Goal: Task Accomplishment & Management: Use online tool/utility

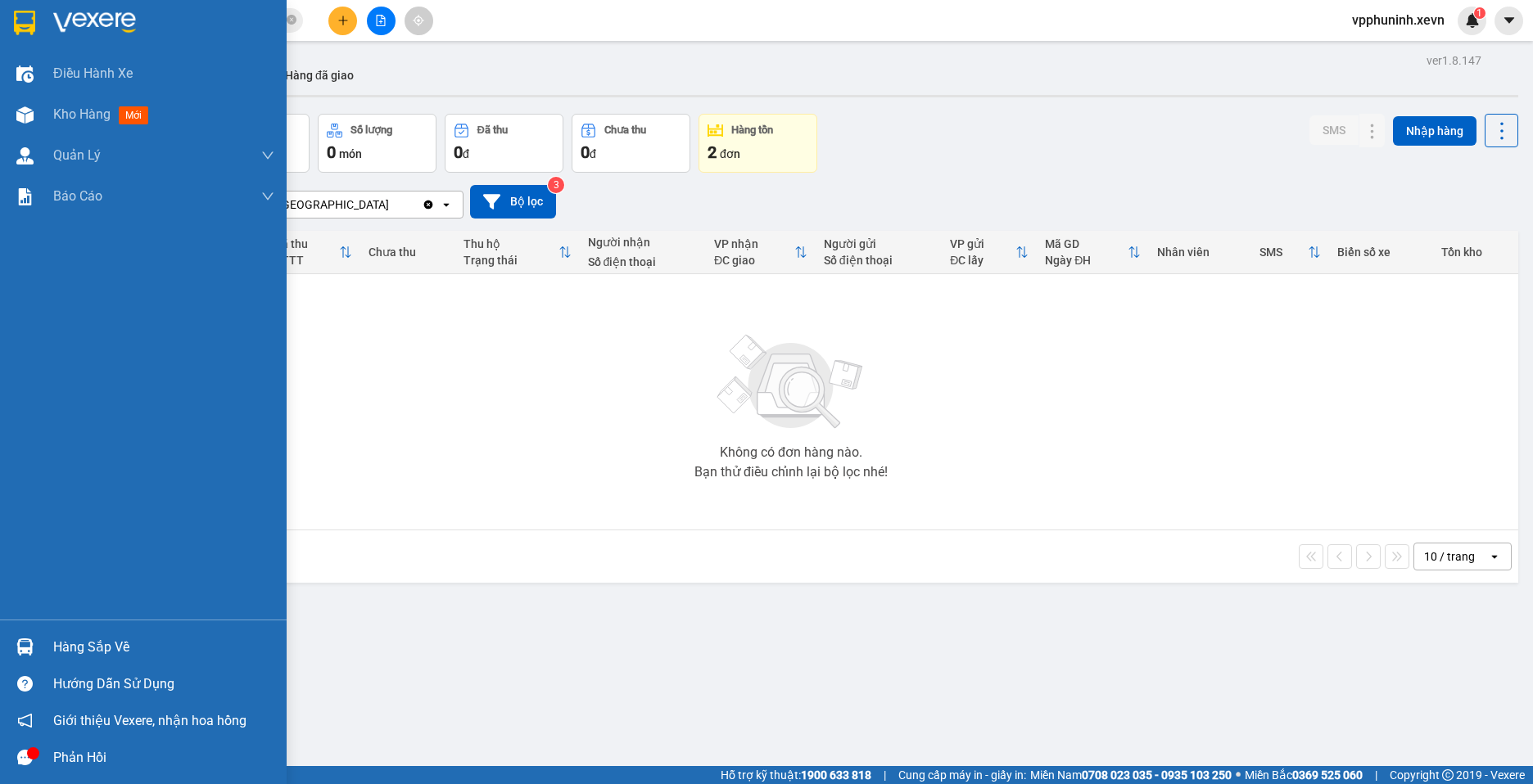
drag, startPoint x: 22, startPoint y: 668, endPoint x: 29, endPoint y: 657, distance: 13.0
click at [28, 660] on div "Hàng sắp về Hướng dẫn sử dụng Giới thiệu Vexere, nhận hoa hồng Phản hồi" at bounding box center [143, 698] width 286 height 156
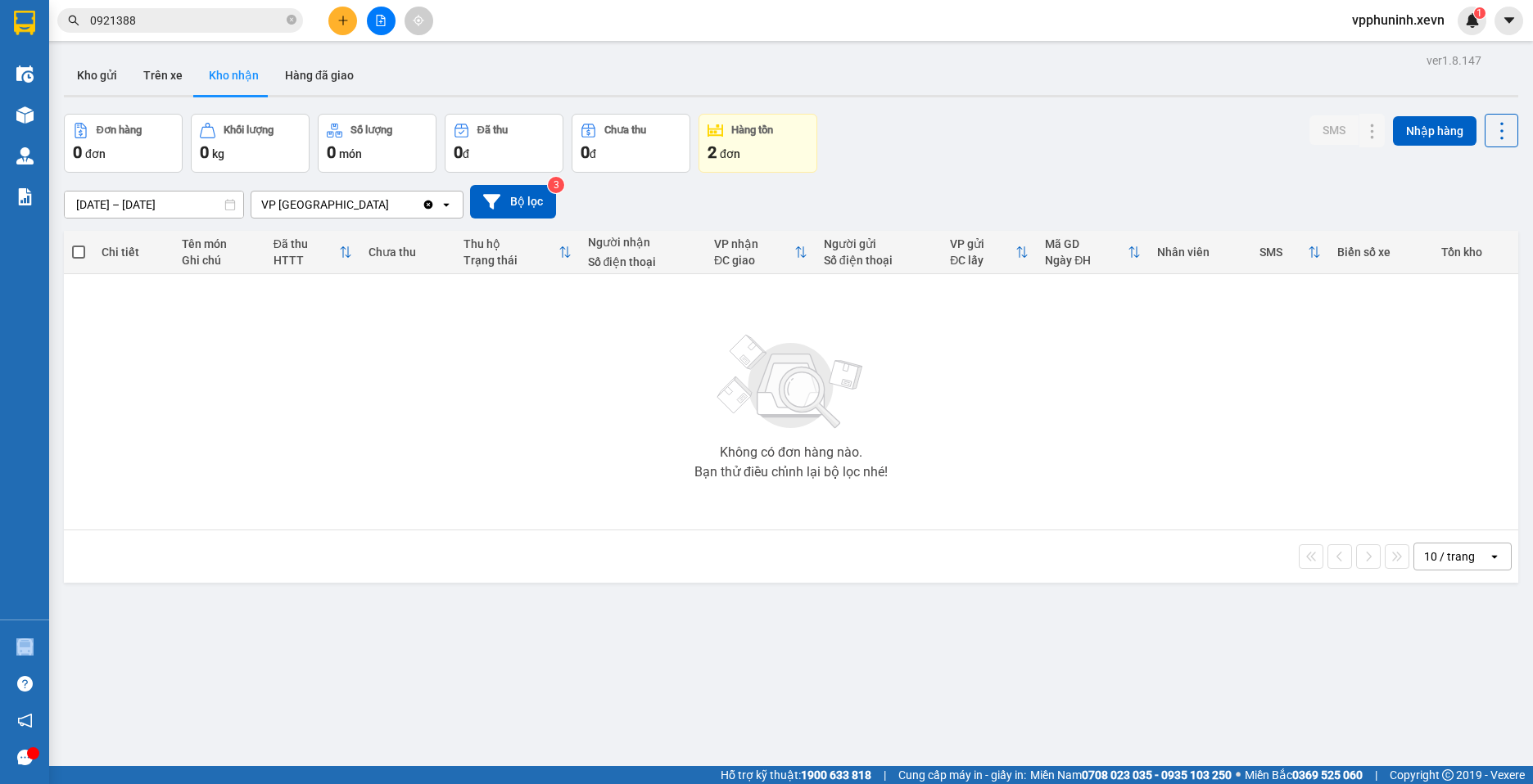
click at [31, 655] on img at bounding box center [25, 647] width 17 height 17
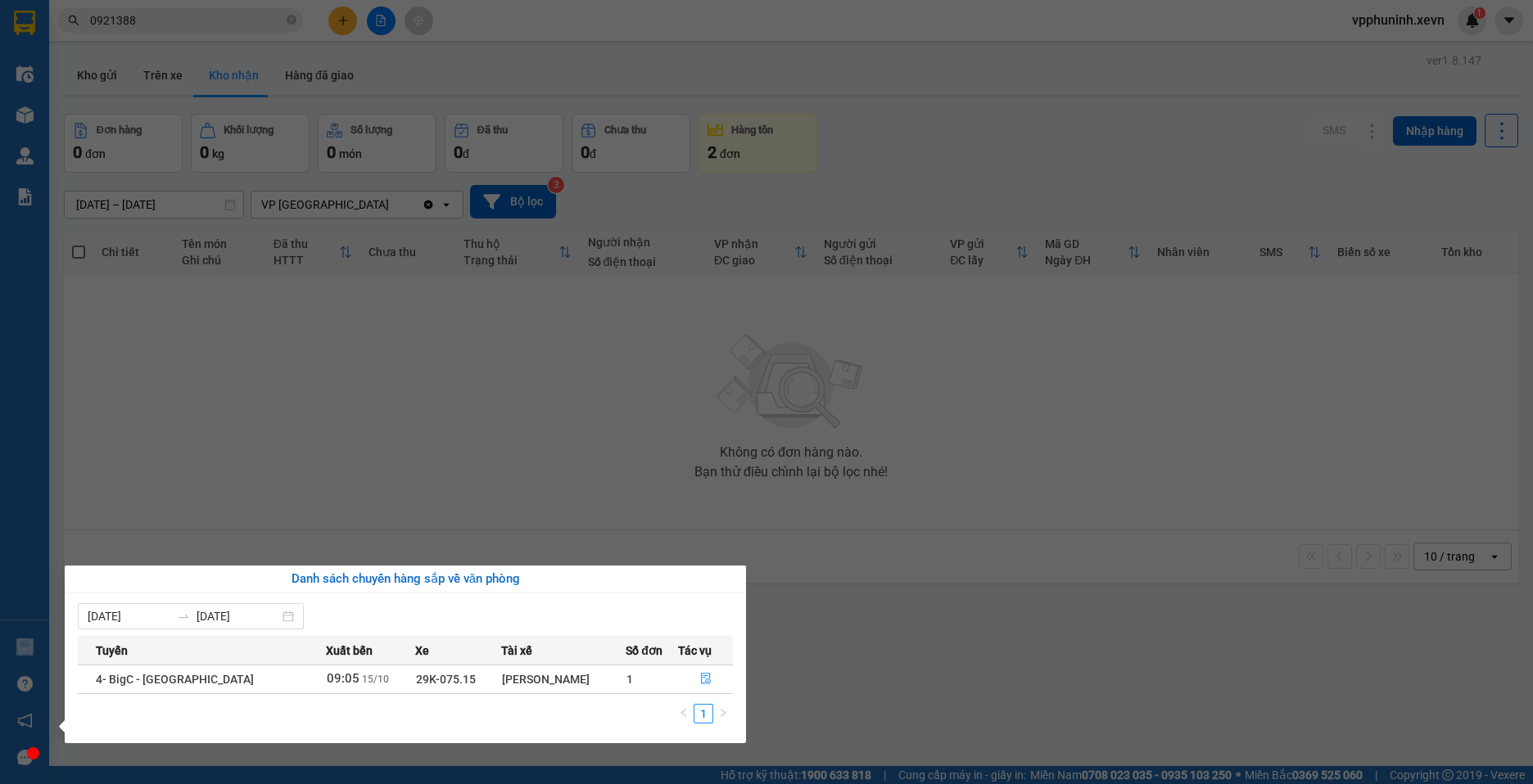
click at [809, 662] on section "Kết quả tìm kiếm ( 3 ) Bộ lọc Mã ĐH Trạng thái Món hàng Thu hộ Tổng cước Chưa c…" at bounding box center [766, 392] width 1533 height 784
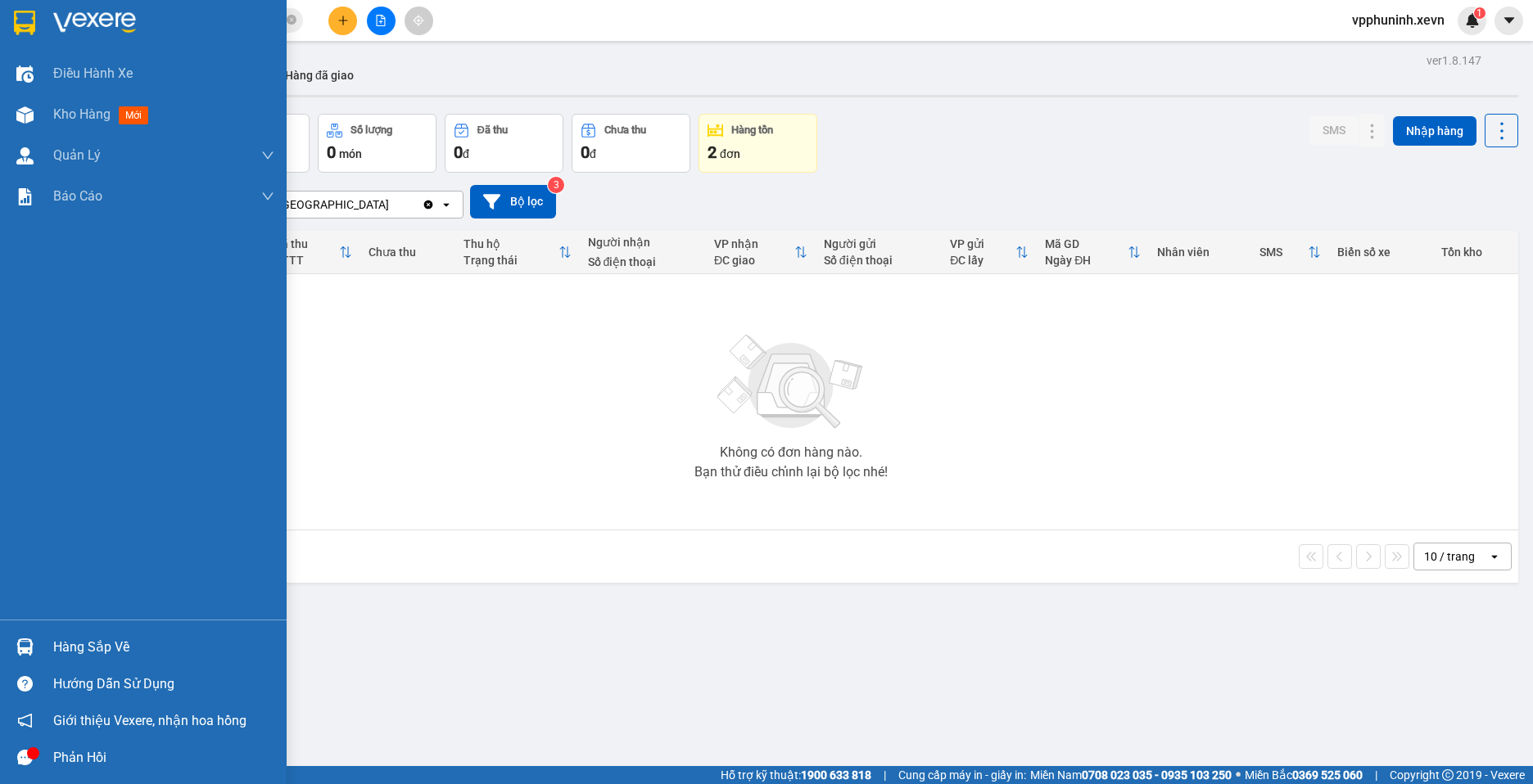
click at [38, 653] on div at bounding box center [24, 647] width 29 height 29
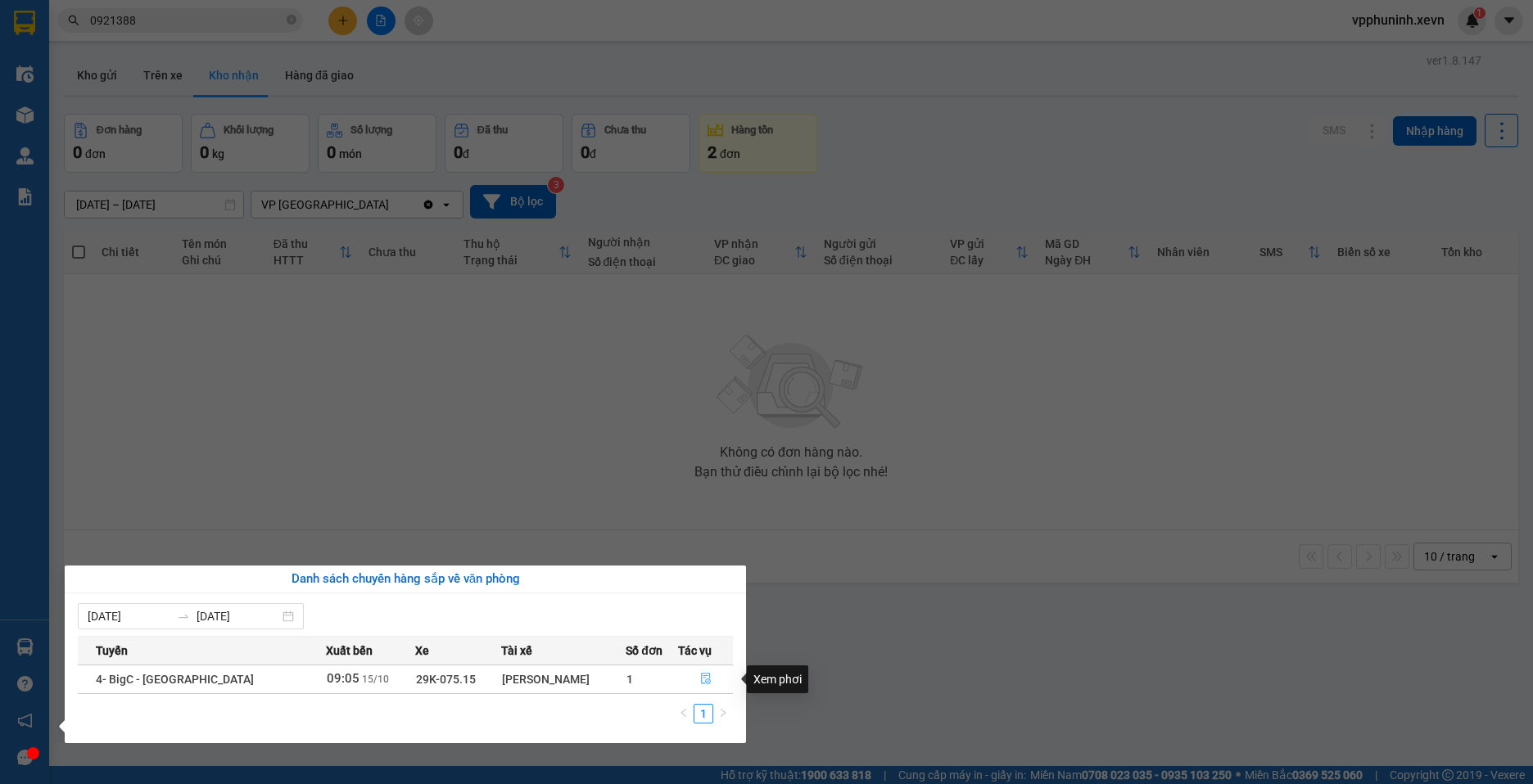
click at [704, 678] on icon "file-done" at bounding box center [706, 679] width 11 height 11
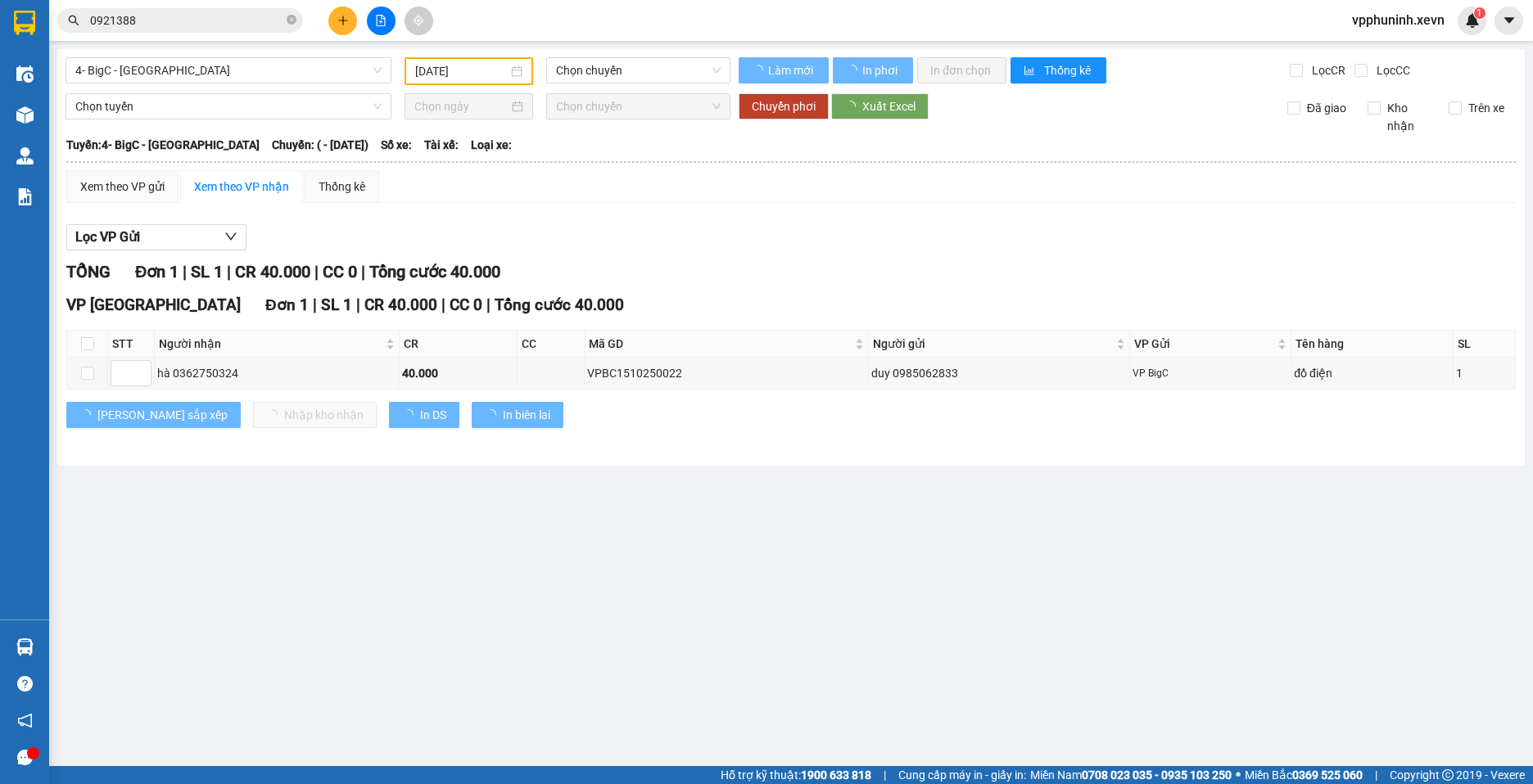
type input "[DATE]"
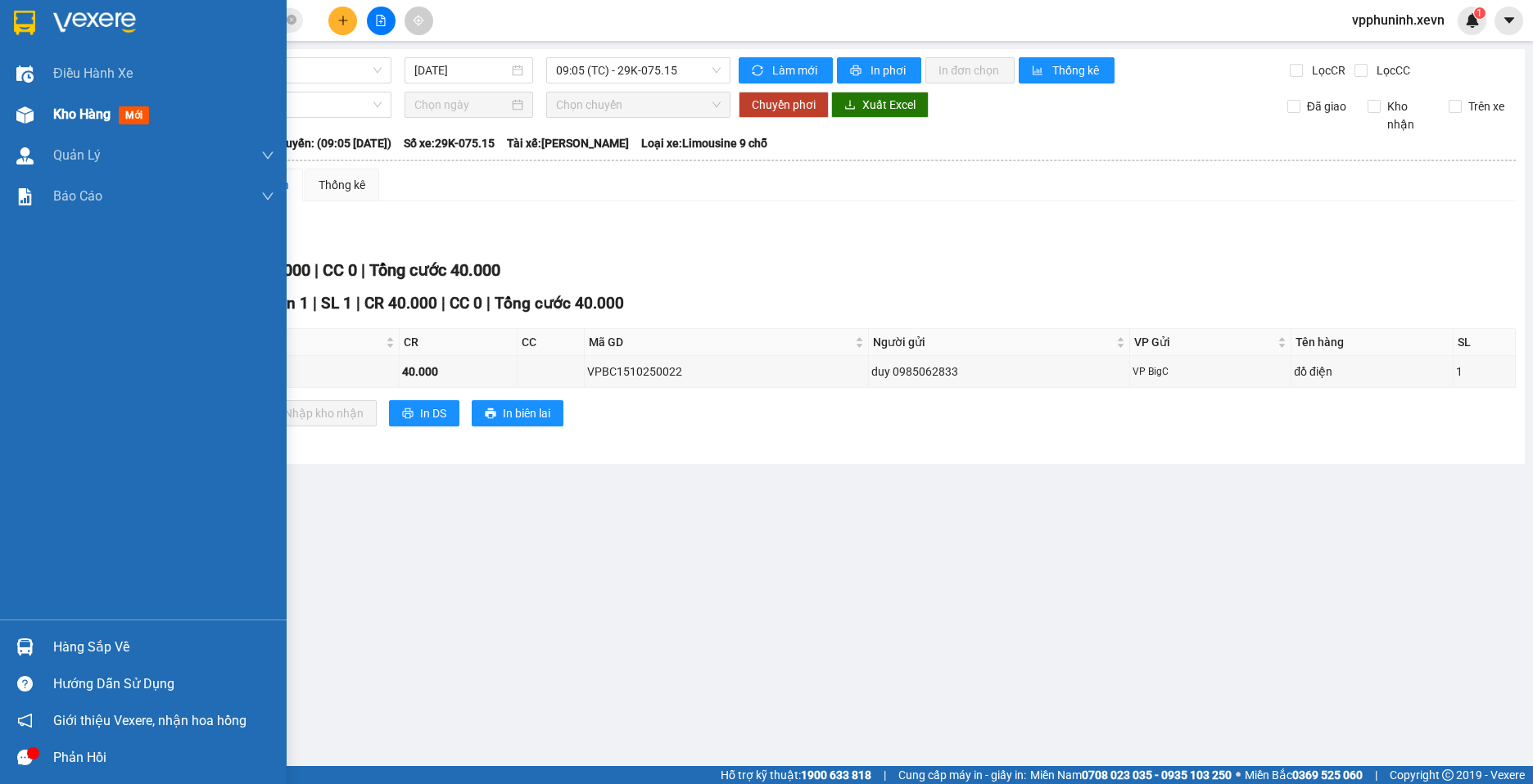
click at [94, 116] on span "Kho hàng" at bounding box center [82, 114] width 57 height 16
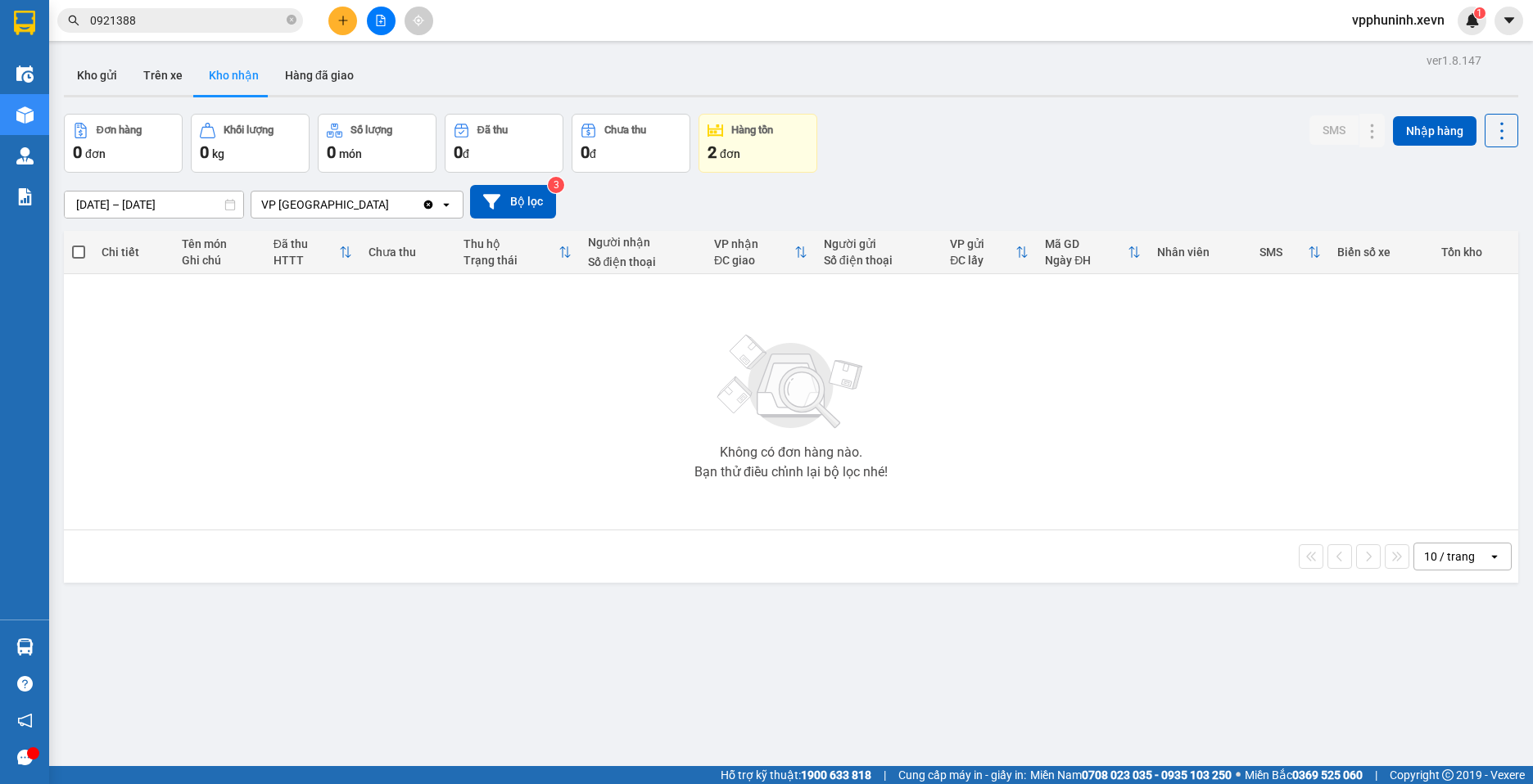
click at [116, 141] on div "0 đơn" at bounding box center [123, 152] width 100 height 23
click at [112, 82] on button "Kho gửi" at bounding box center [97, 74] width 67 height 39
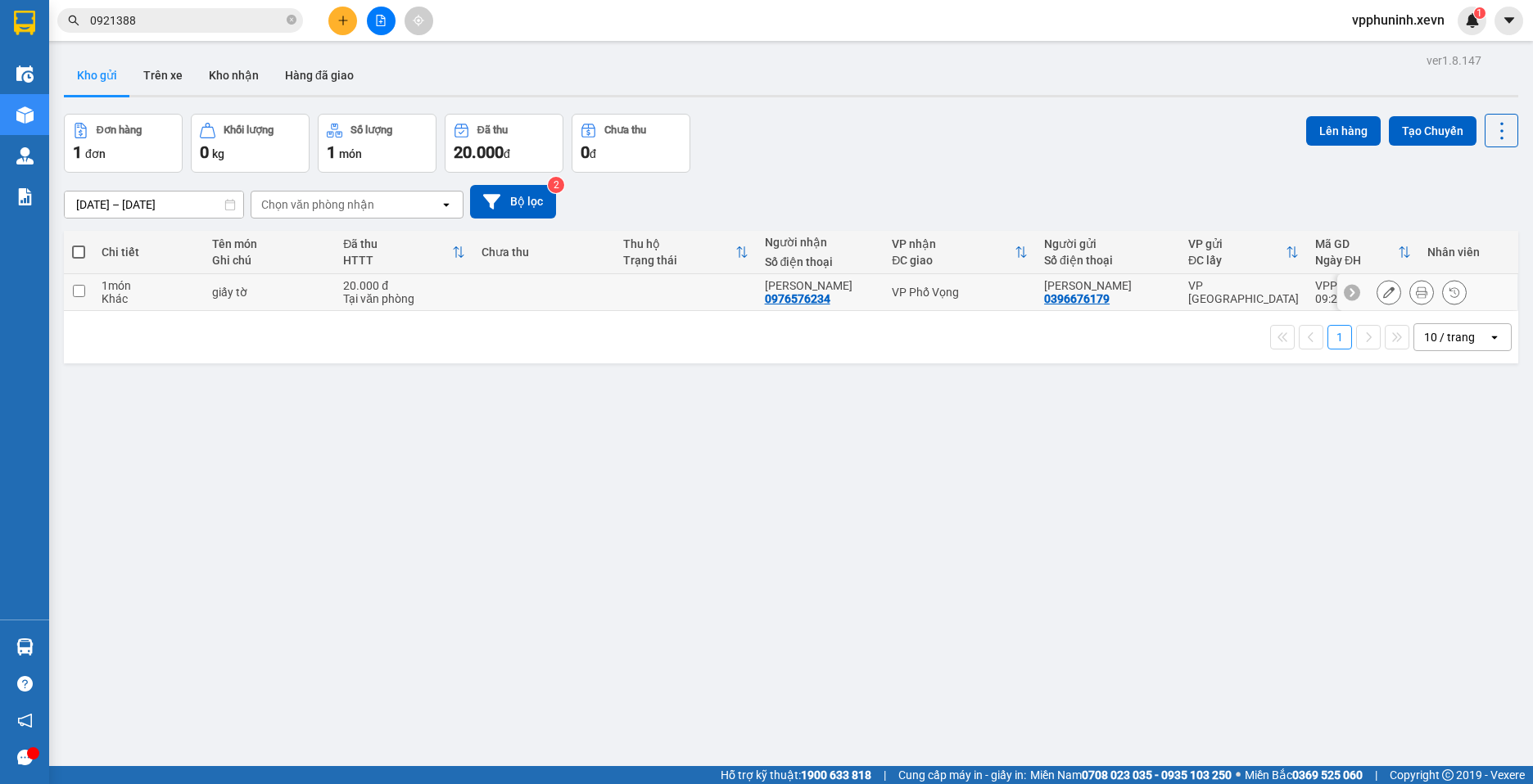
click at [77, 287] on input "checkbox" at bounding box center [79, 291] width 12 height 12
checkbox input "true"
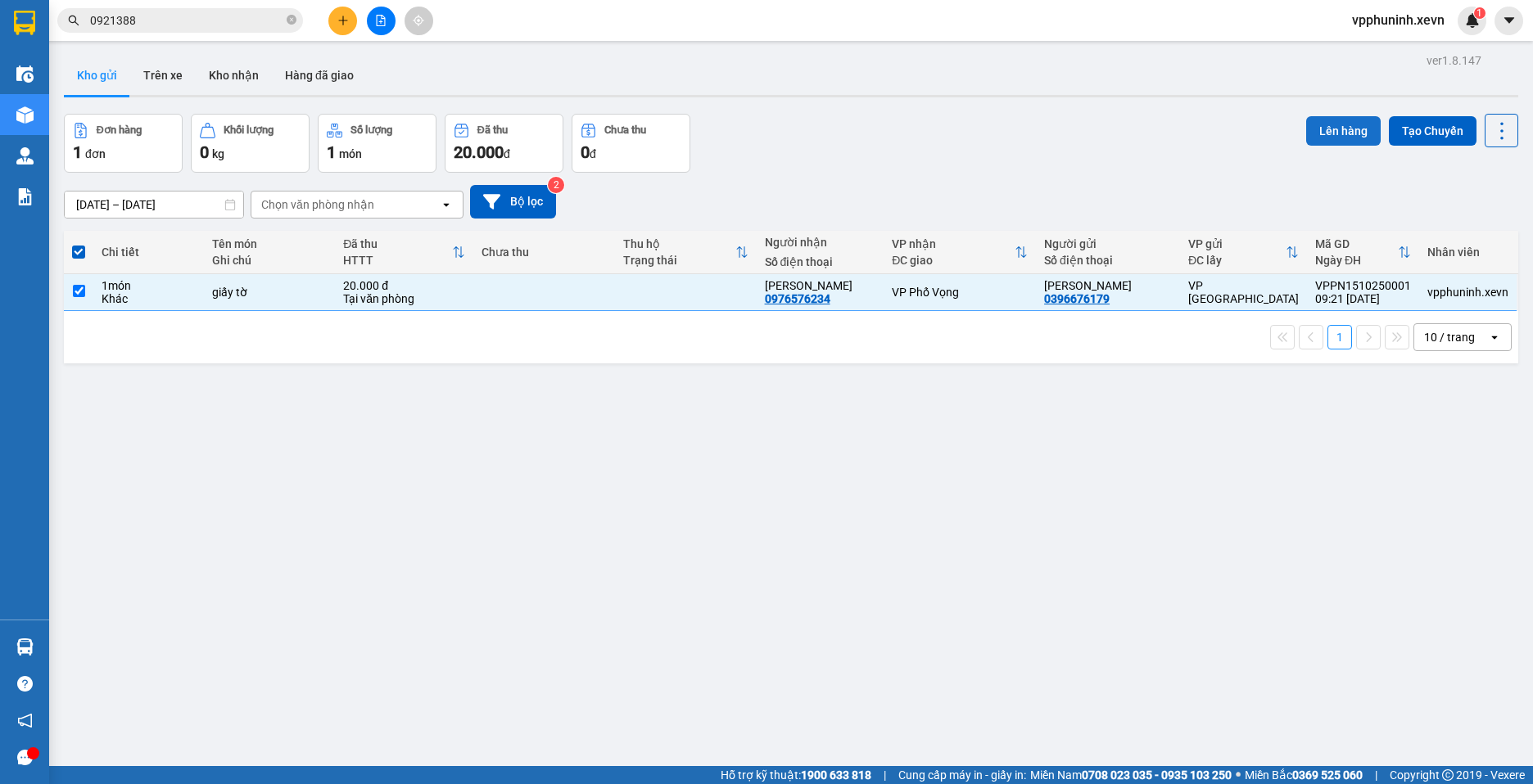
click at [1331, 133] on button "Lên hàng" at bounding box center [1344, 131] width 74 height 29
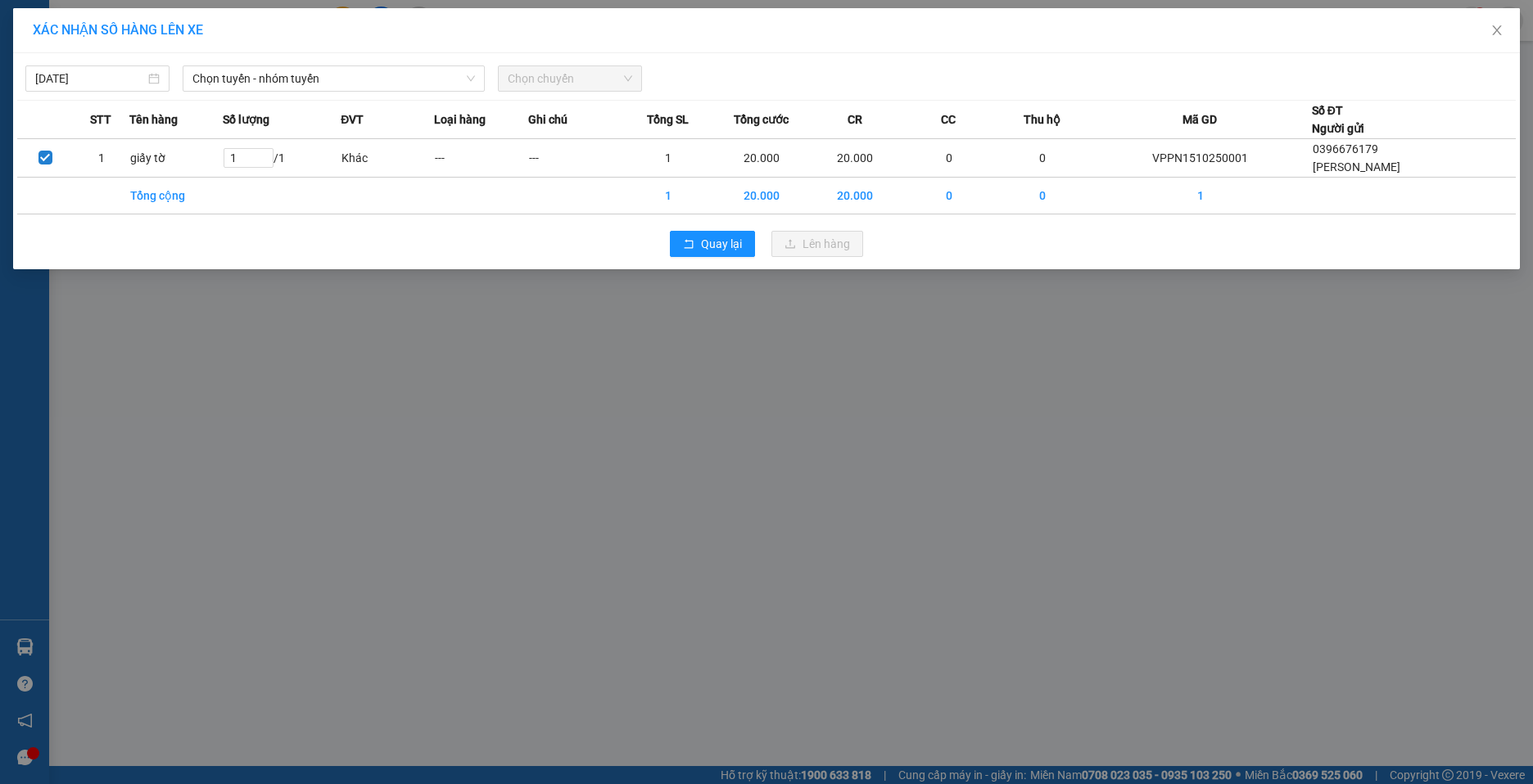
click at [578, 89] on span "Chọn chuyến" at bounding box center [570, 79] width 125 height 24
click at [422, 87] on span "Chọn tuyến - nhóm tuyến" at bounding box center [334, 79] width 283 height 24
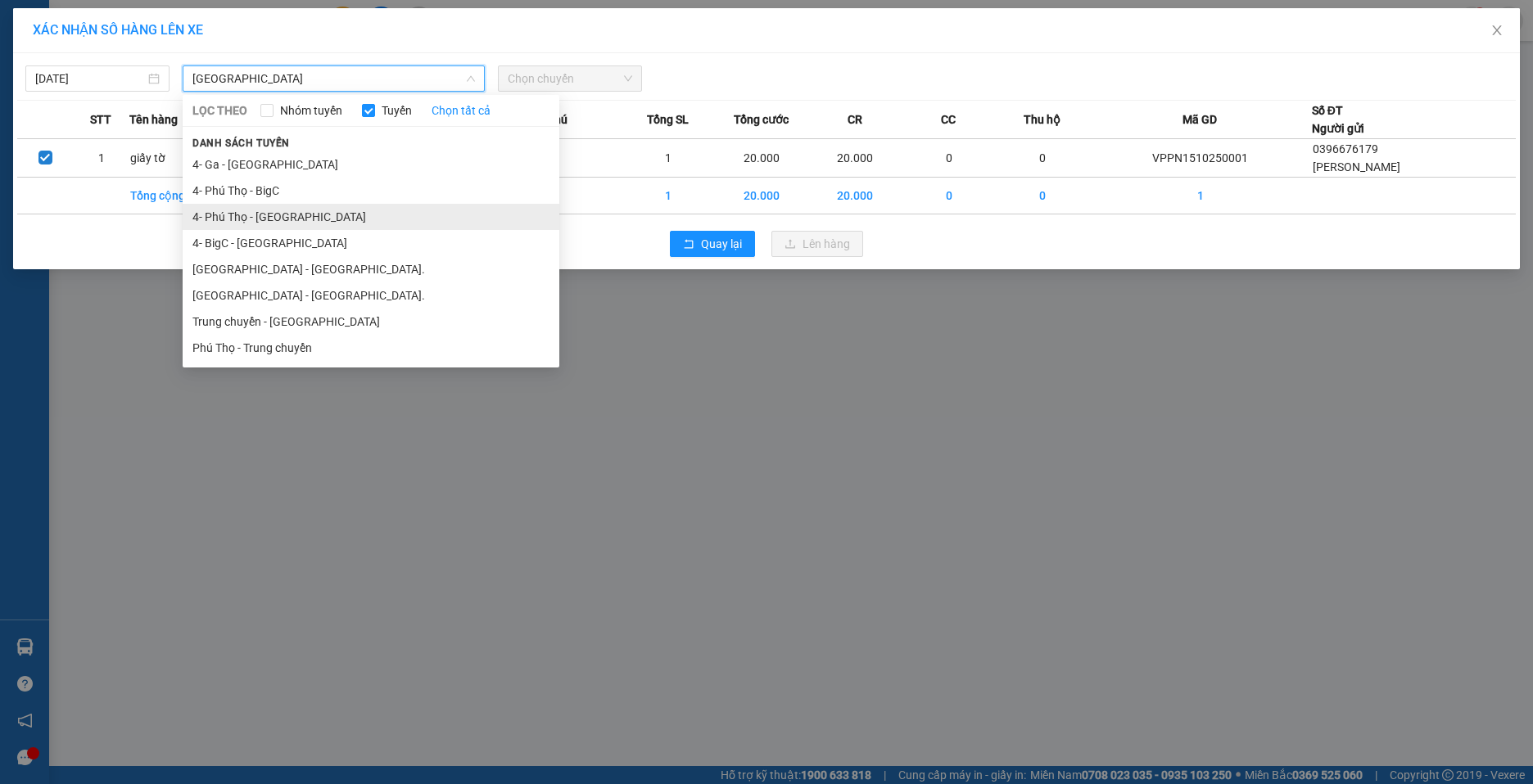
type input "[GEOGRAPHIC_DATA]"
click at [284, 223] on li "4- Phú Thọ - [GEOGRAPHIC_DATA]" at bounding box center [371, 217] width 377 height 26
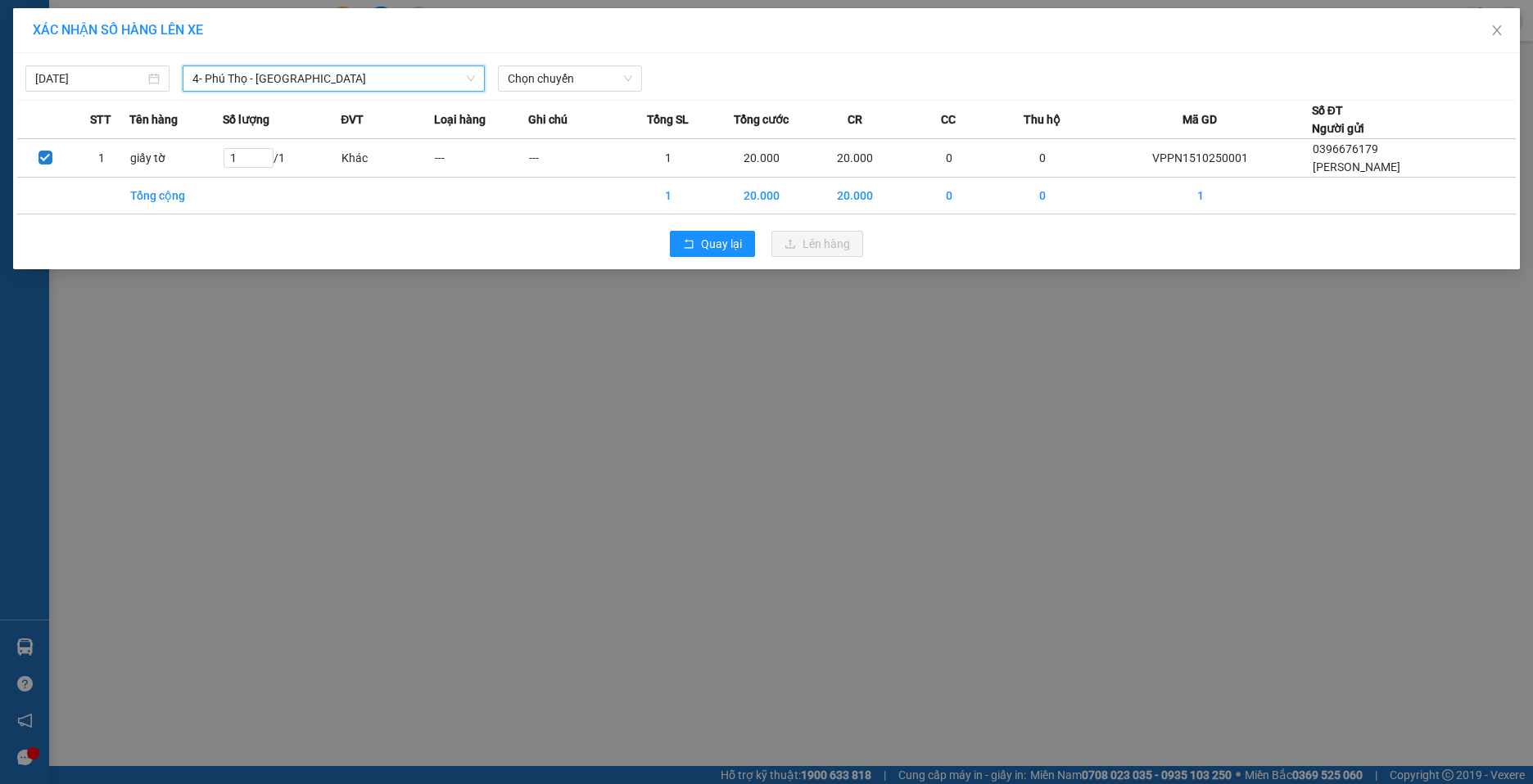
click at [557, 57] on div "[DATE] 4- [GEOGRAPHIC_DATA] - [GEOGRAPHIC_DATA] 4- [GEOGRAPHIC_DATA] - [GEOGRAP…" at bounding box center [766, 74] width 1498 height 35
click at [557, 72] on span "Chọn chuyến" at bounding box center [570, 79] width 125 height 24
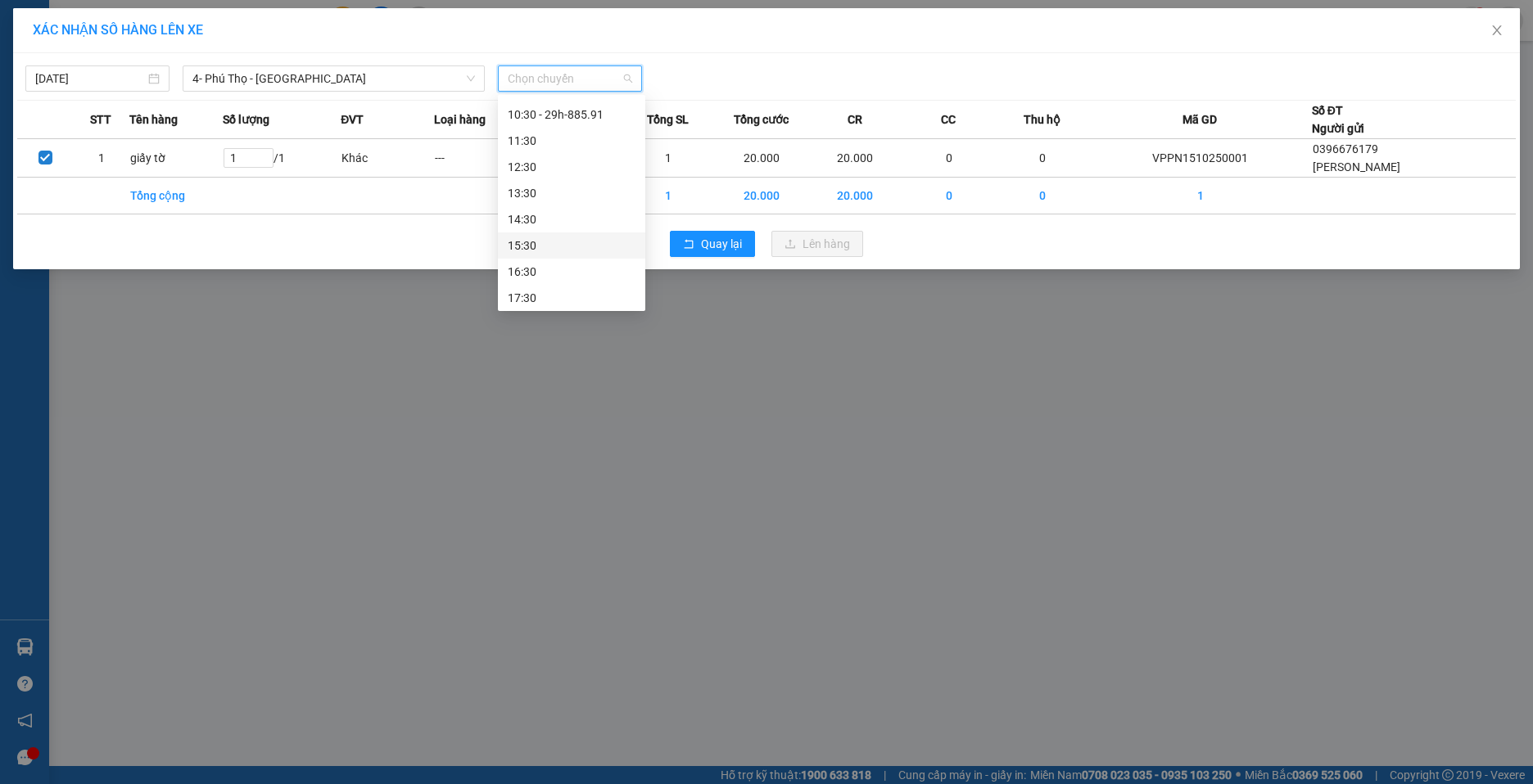
scroll to position [154, 0]
click at [594, 138] on div "10:30 - 29h-885.91" at bounding box center [572, 140] width 128 height 18
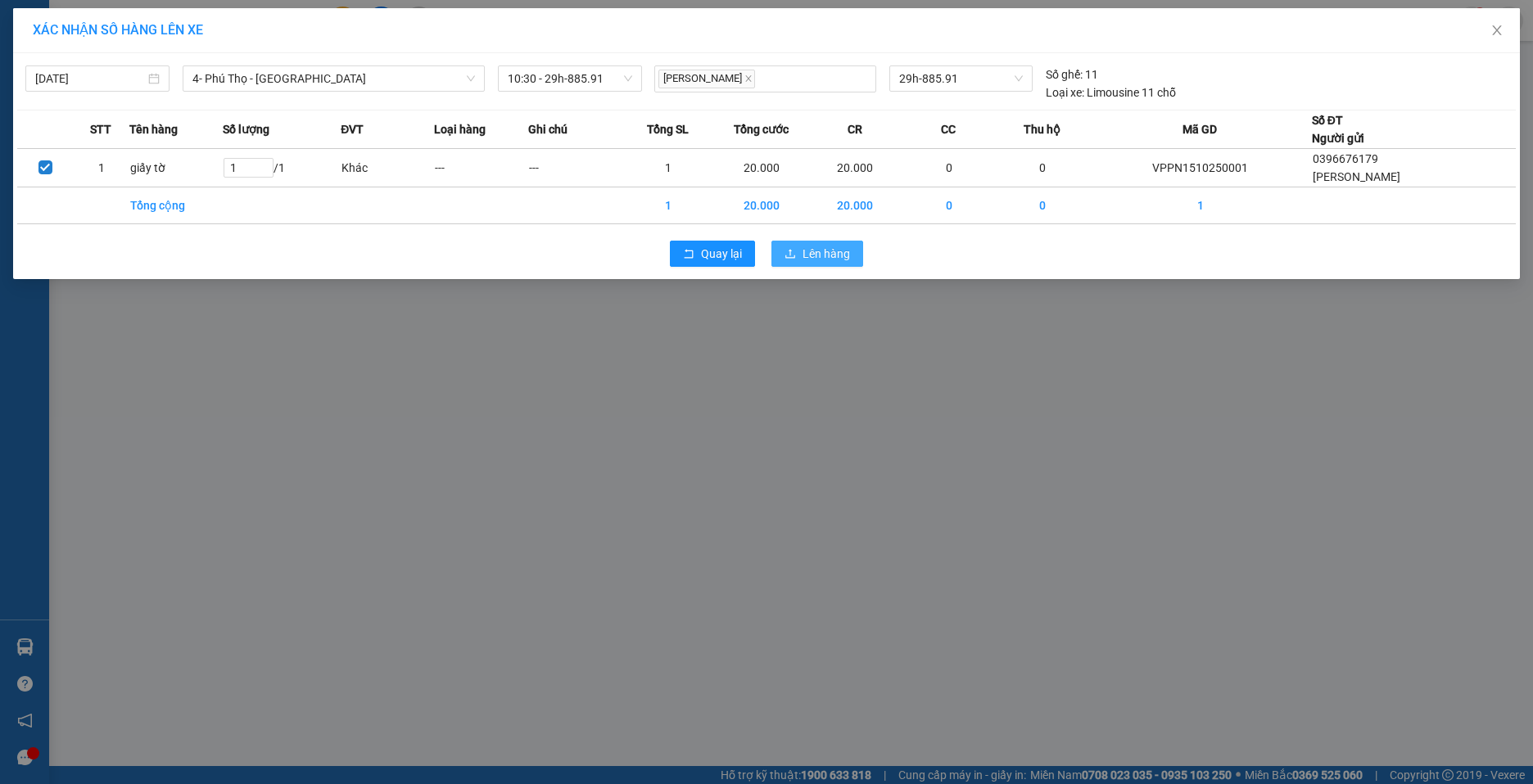
click at [828, 258] on span "Lên hàng" at bounding box center [826, 253] width 48 height 18
